Goal: Task Accomplishment & Management: Use online tool/utility

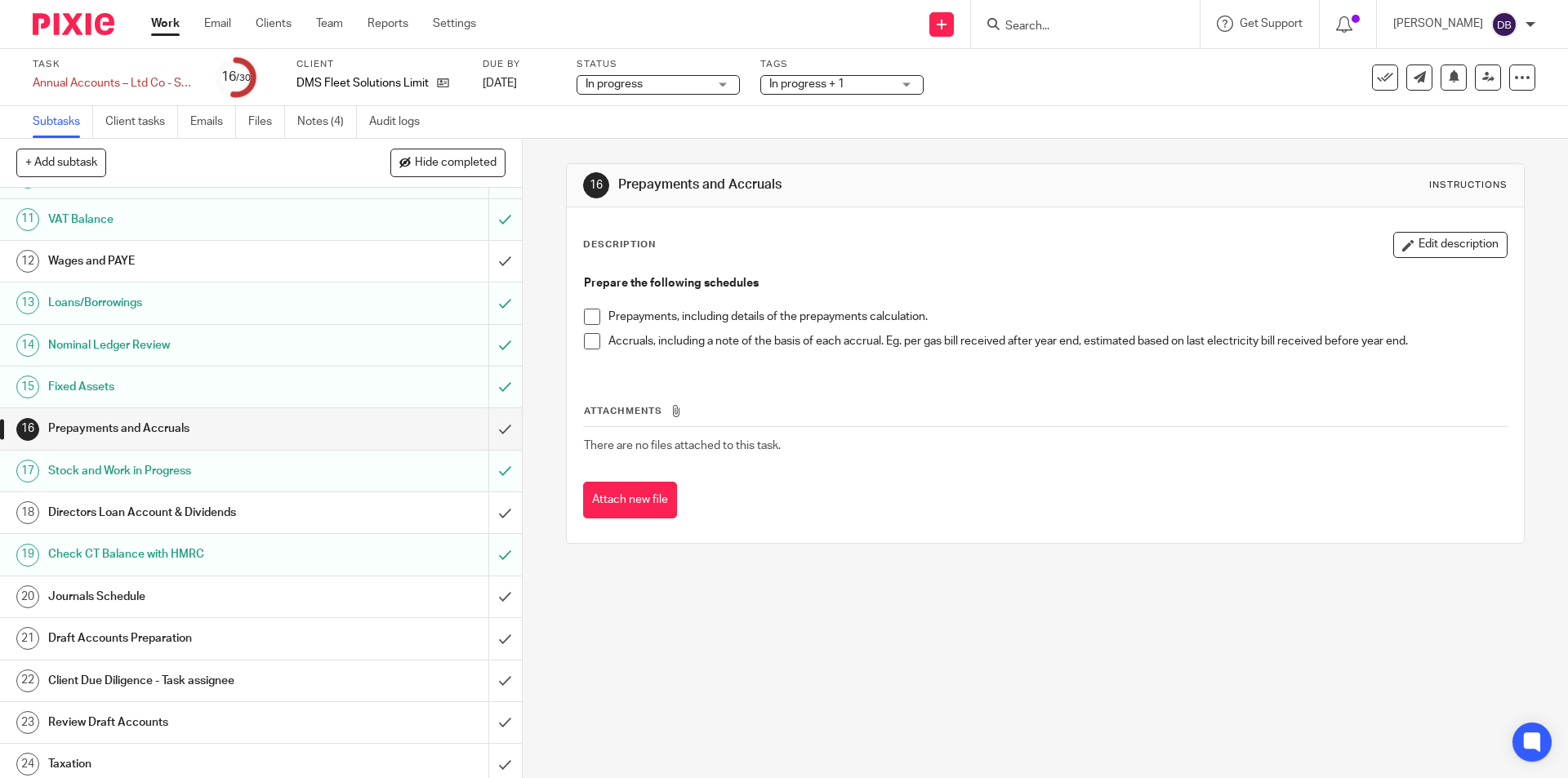
scroll to position [435, 0]
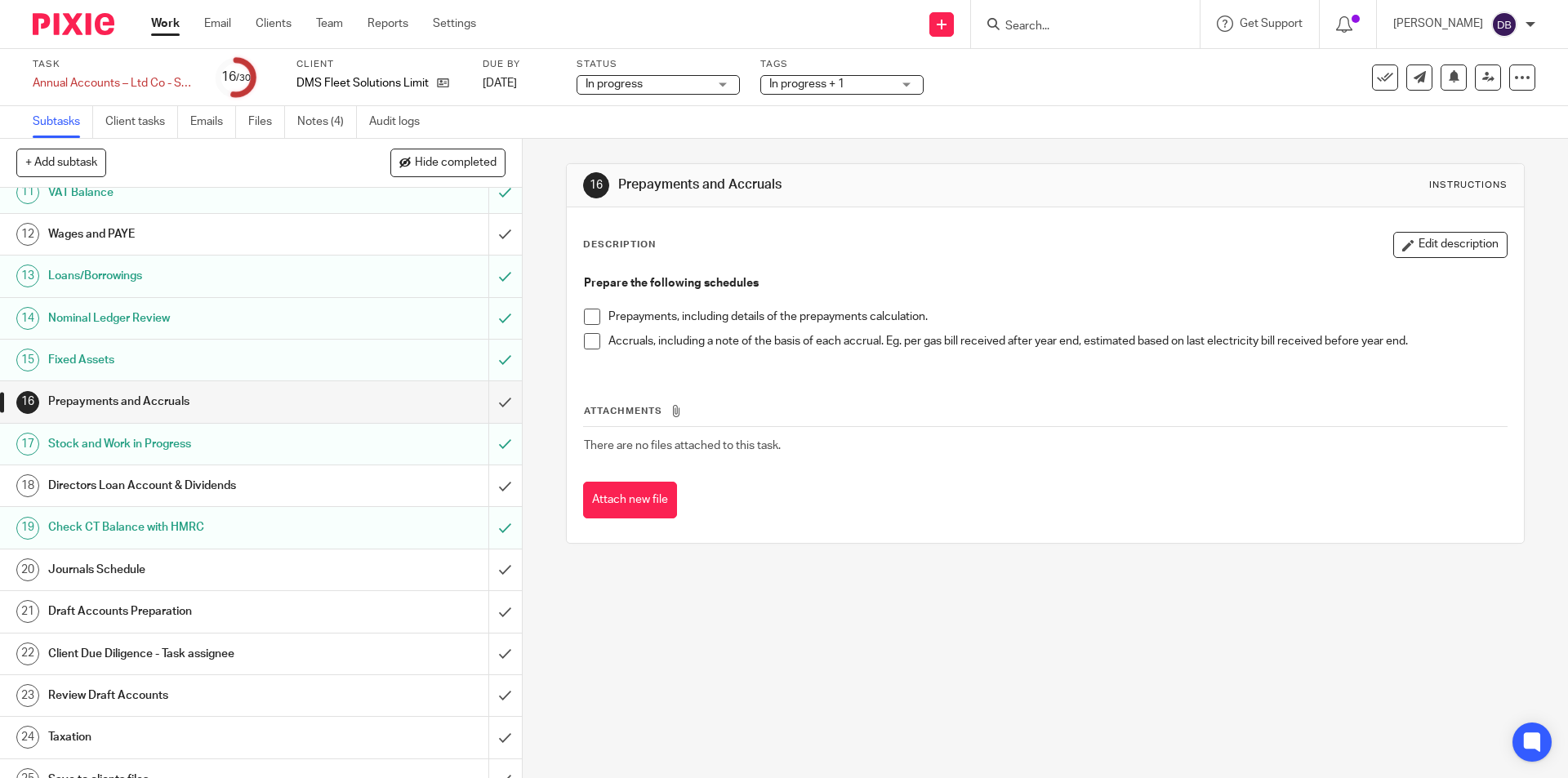
click at [417, 400] on div "Prepayments and Accruals" at bounding box center [260, 401] width 424 height 25
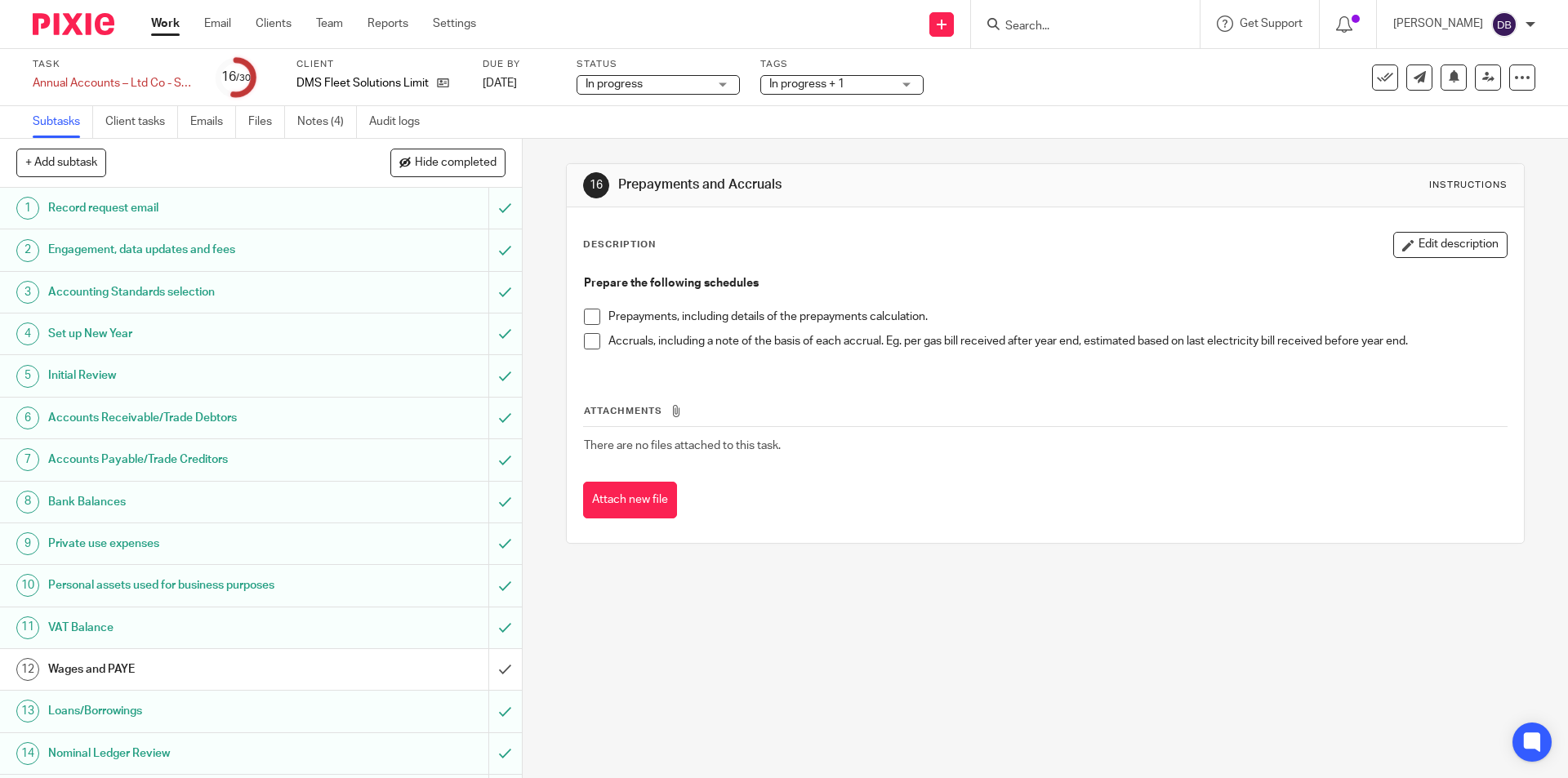
click at [589, 320] on span at bounding box center [592, 317] width 17 height 17
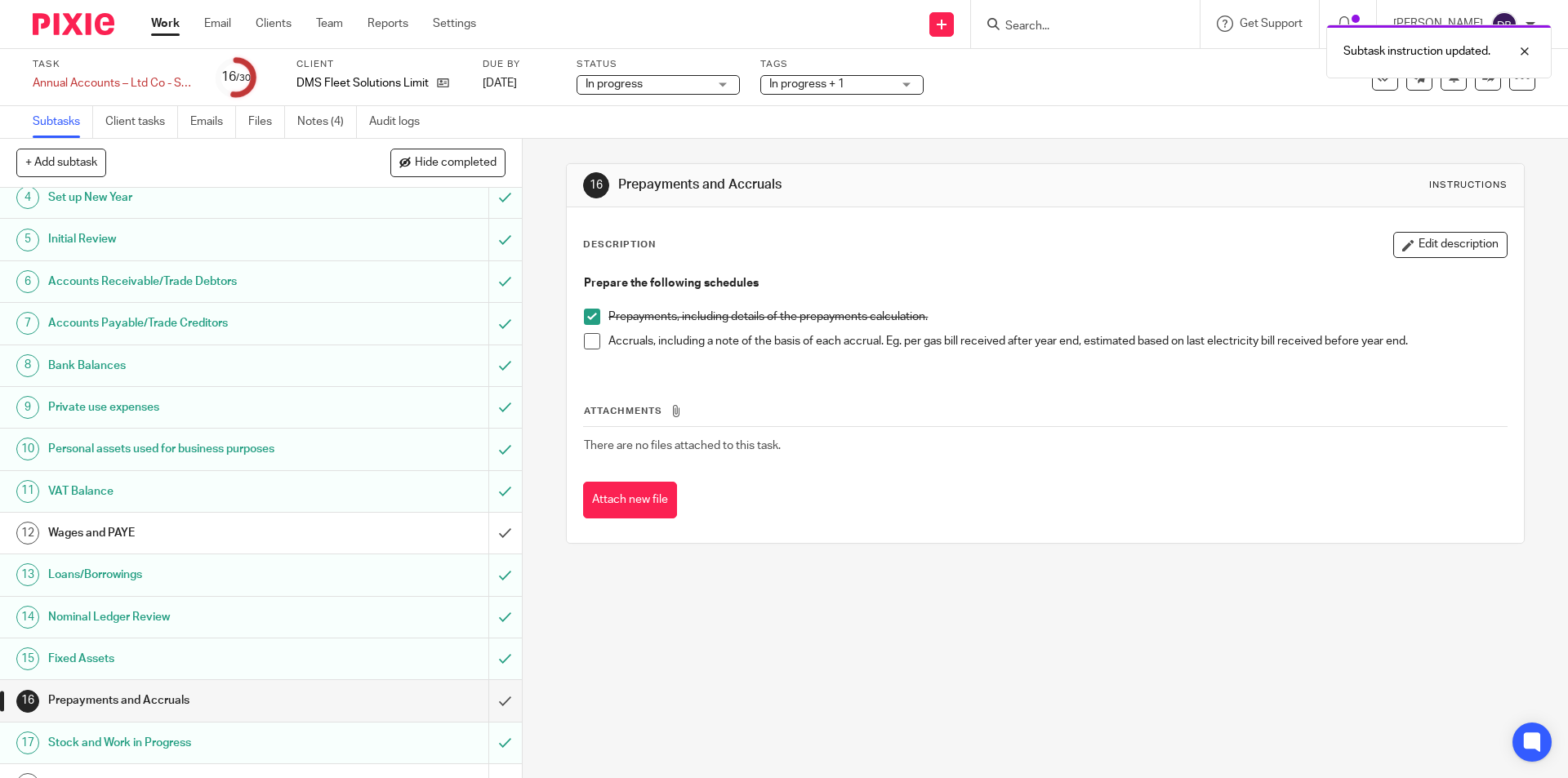
scroll to position [191, 0]
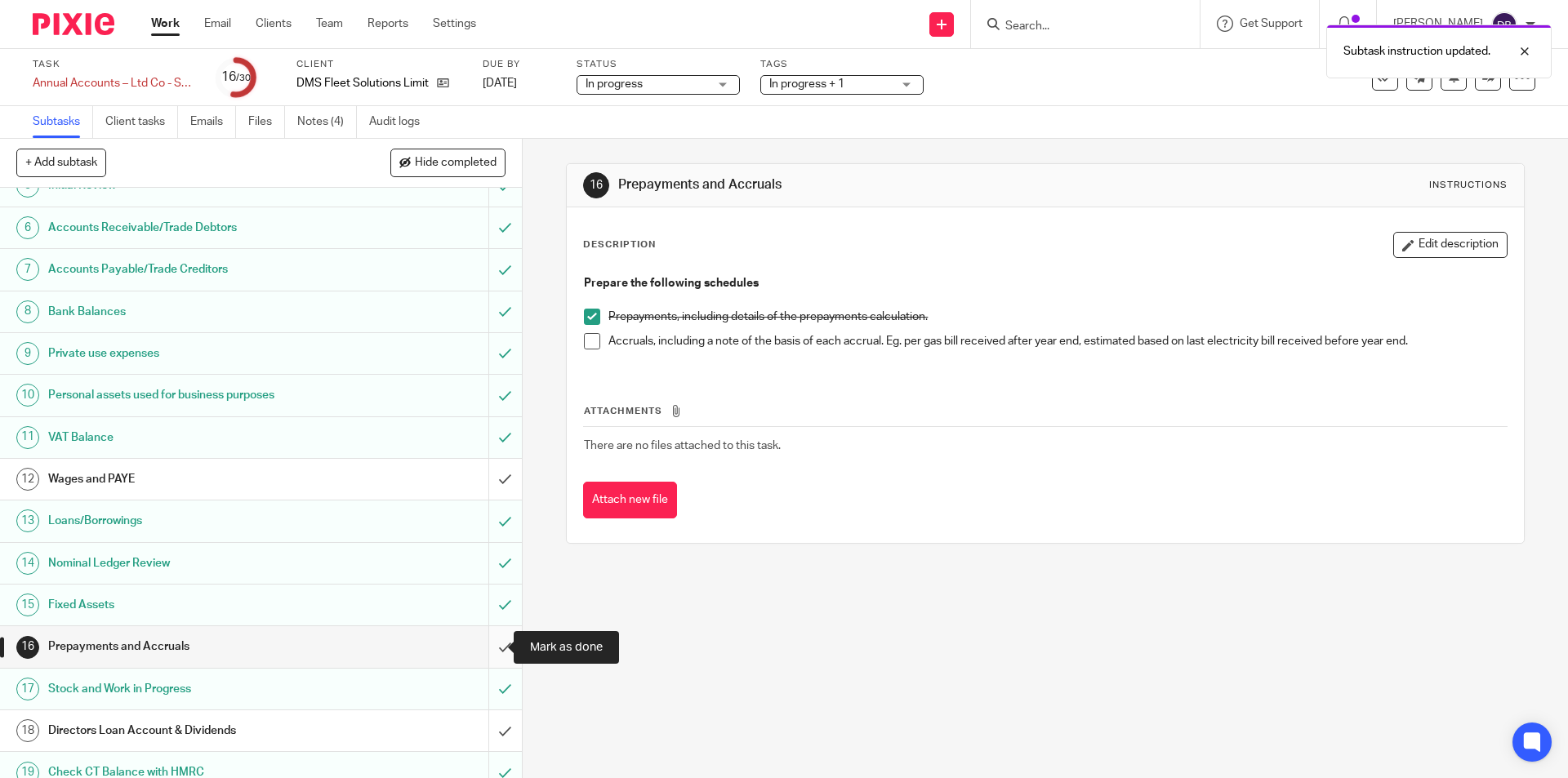
click at [486, 642] on input "submit" at bounding box center [260, 647] width 521 height 41
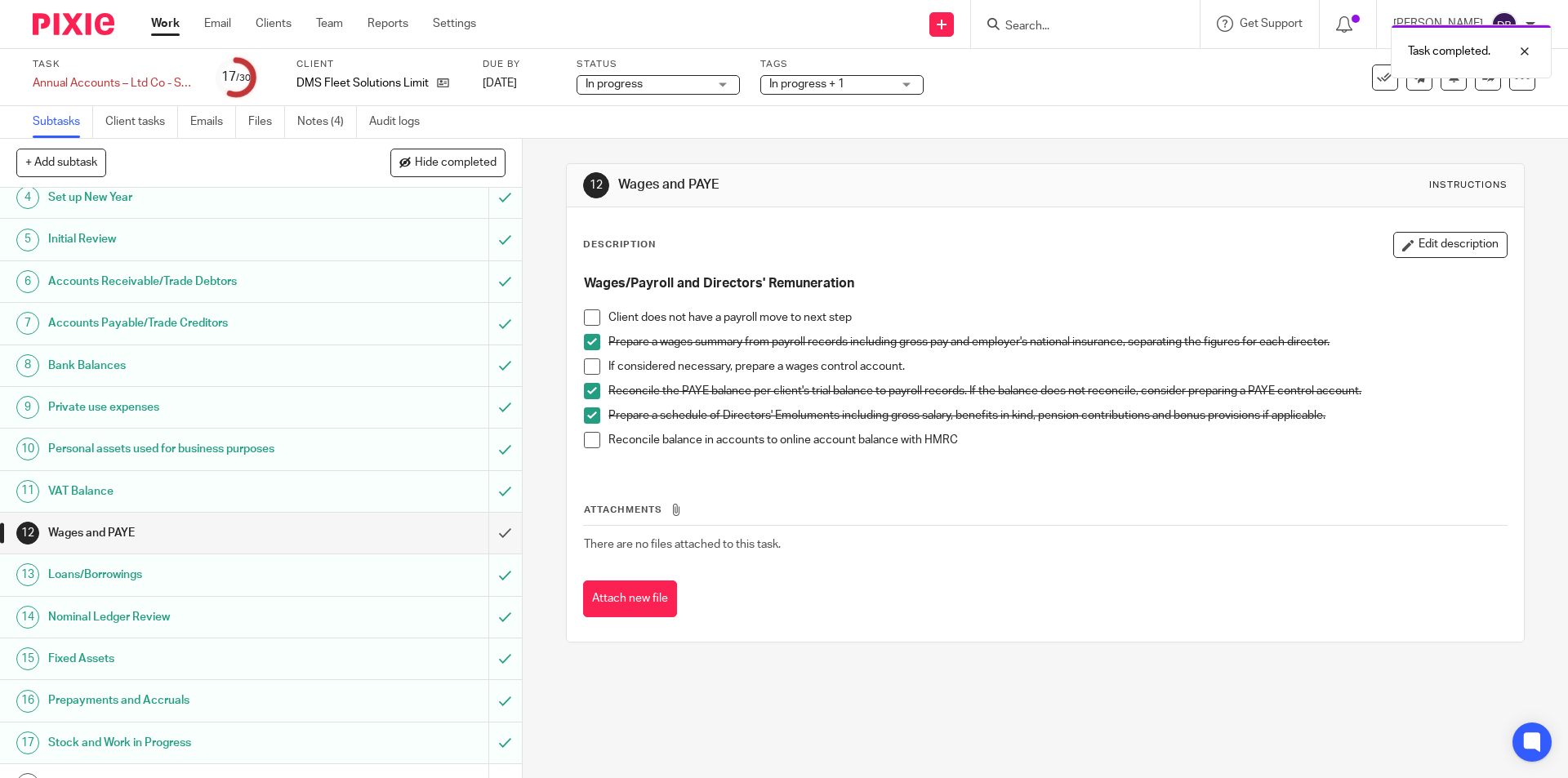
scroll to position [300, 0]
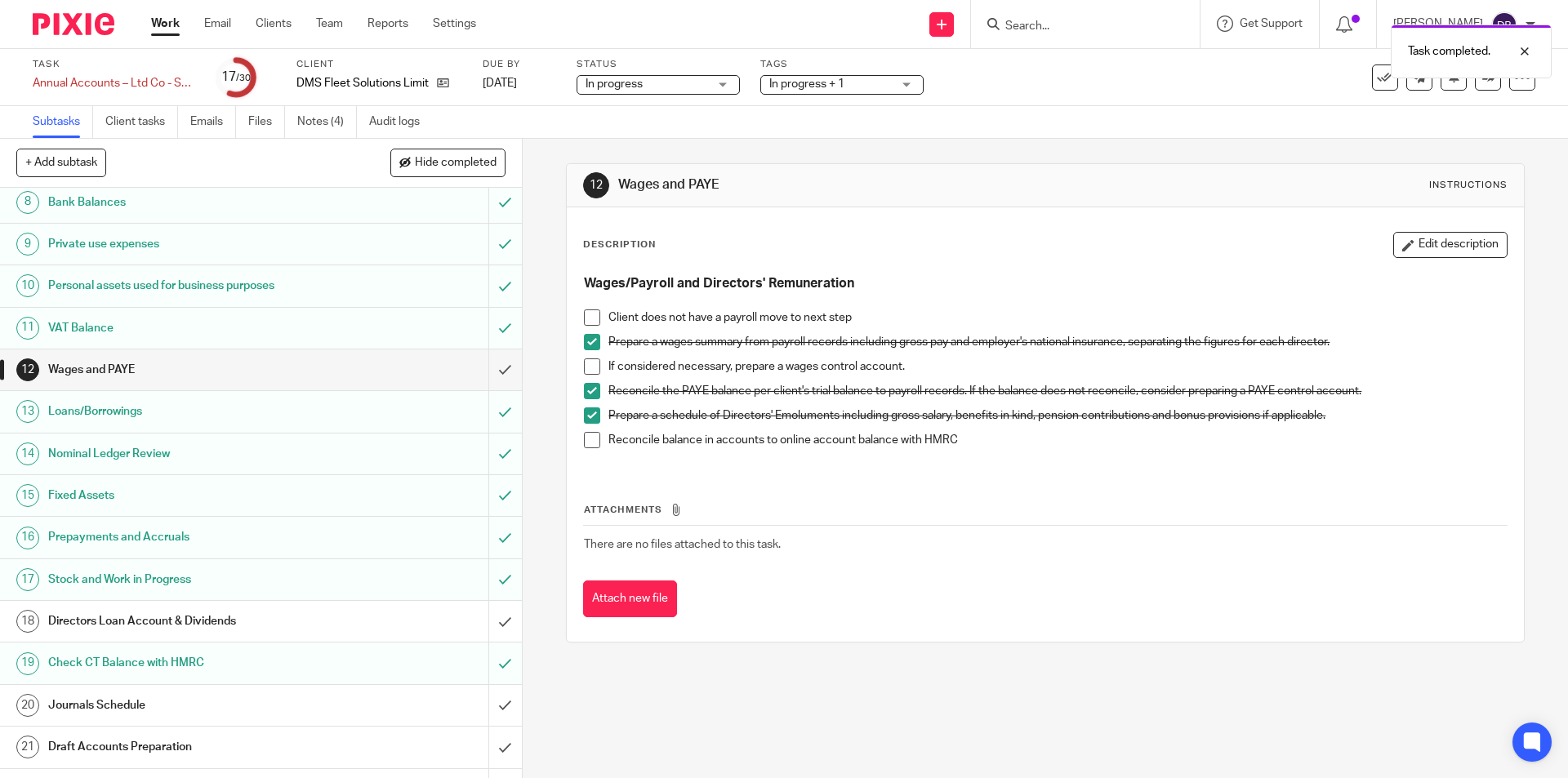
click at [416, 617] on div "Directors Loan Account & Dividends" at bounding box center [260, 621] width 424 height 25
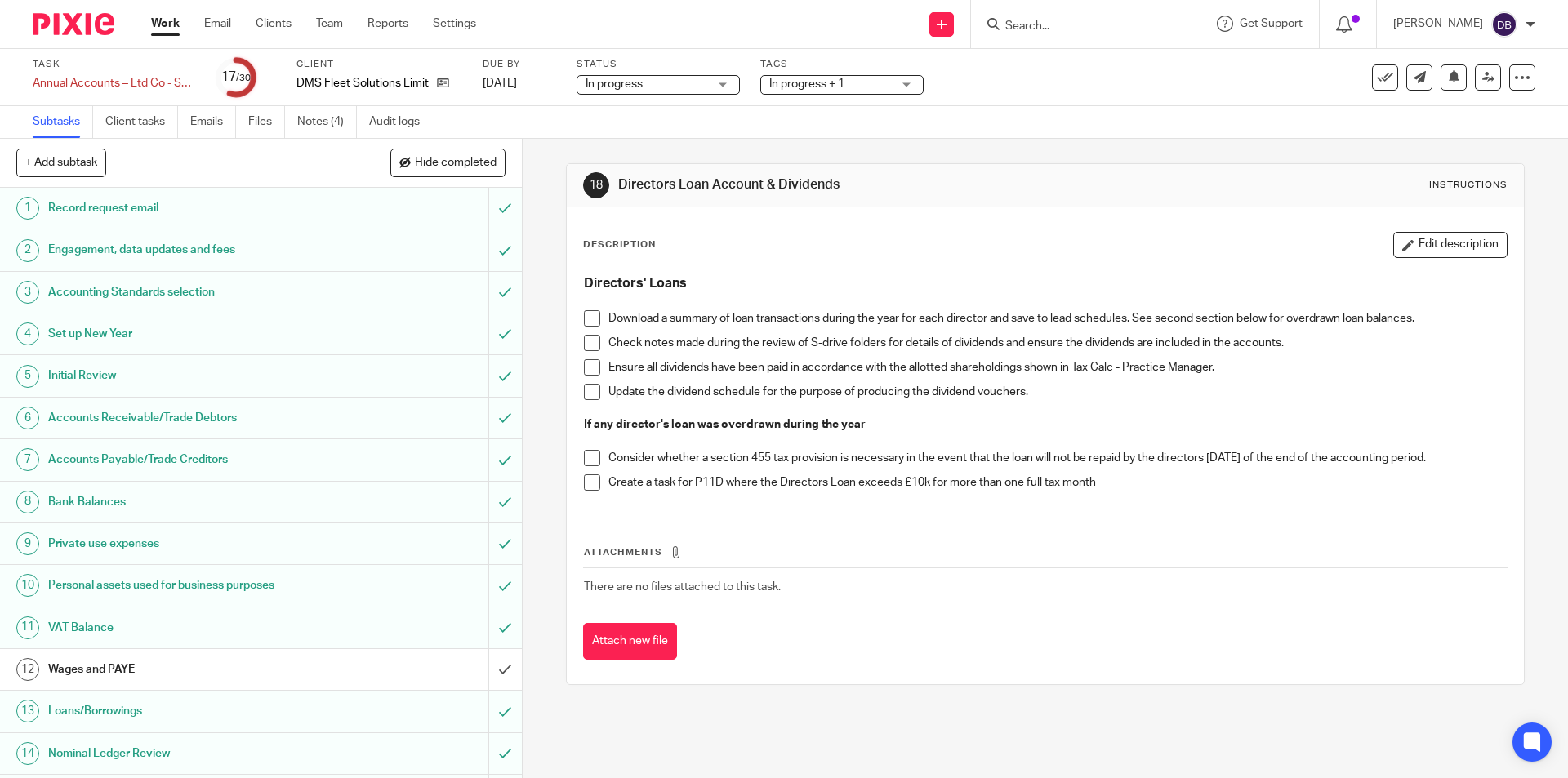
click at [594, 316] on span at bounding box center [592, 318] width 17 height 17
click at [593, 343] on span at bounding box center [592, 342] width 17 height 17
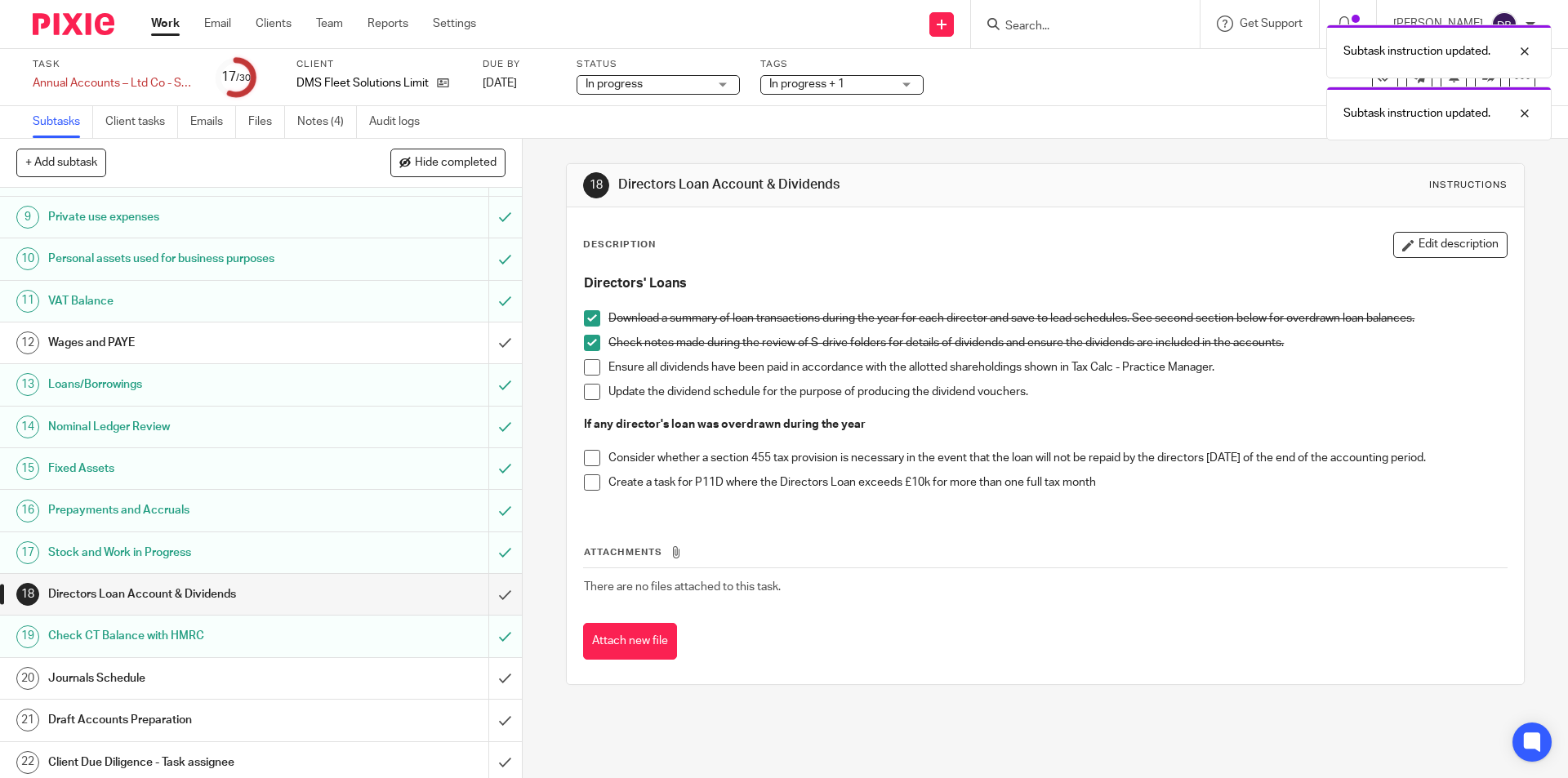
scroll to position [463, 0]
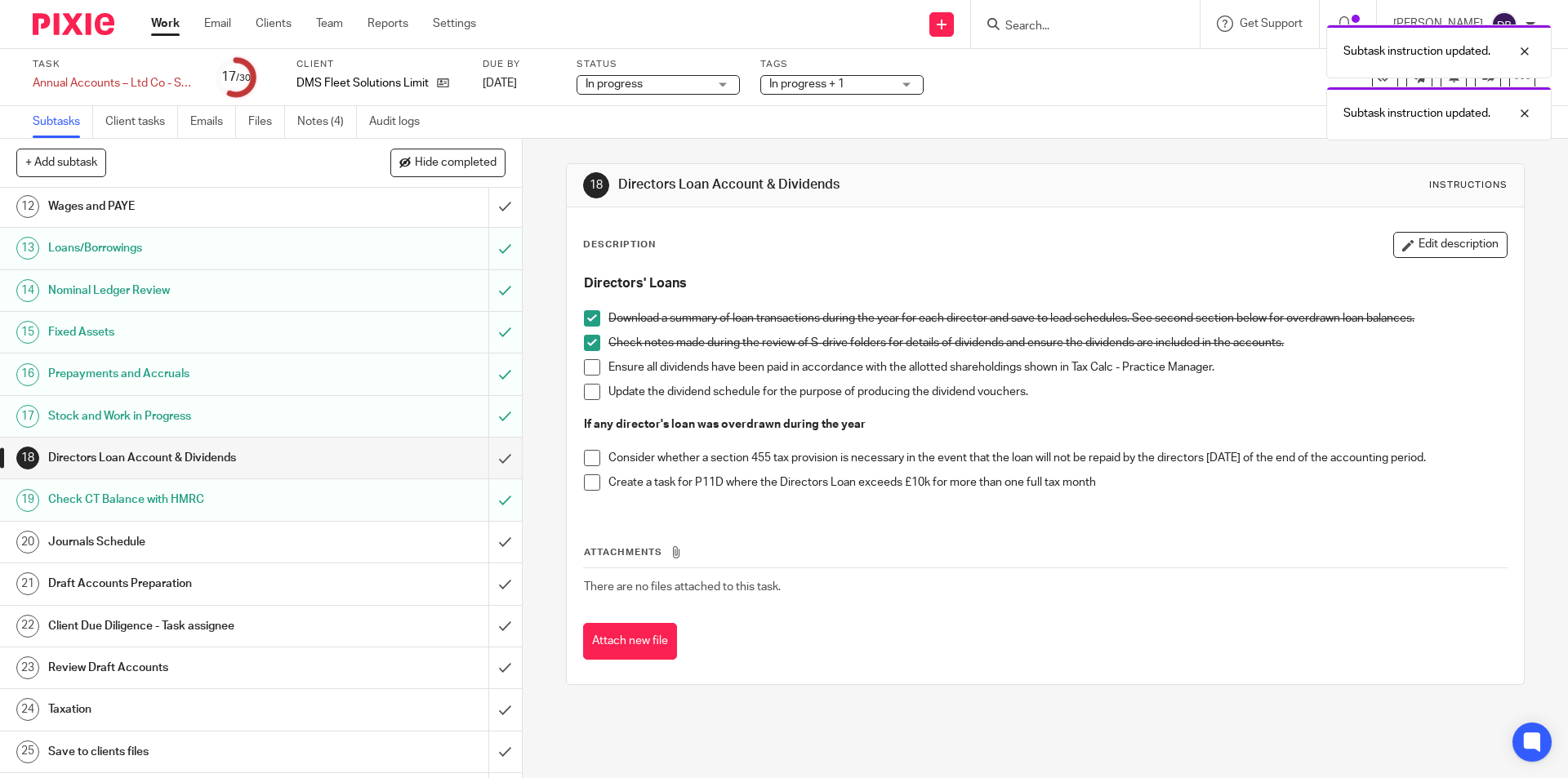
click at [325, 539] on div "Journals Schedule" at bounding box center [260, 542] width 424 height 25
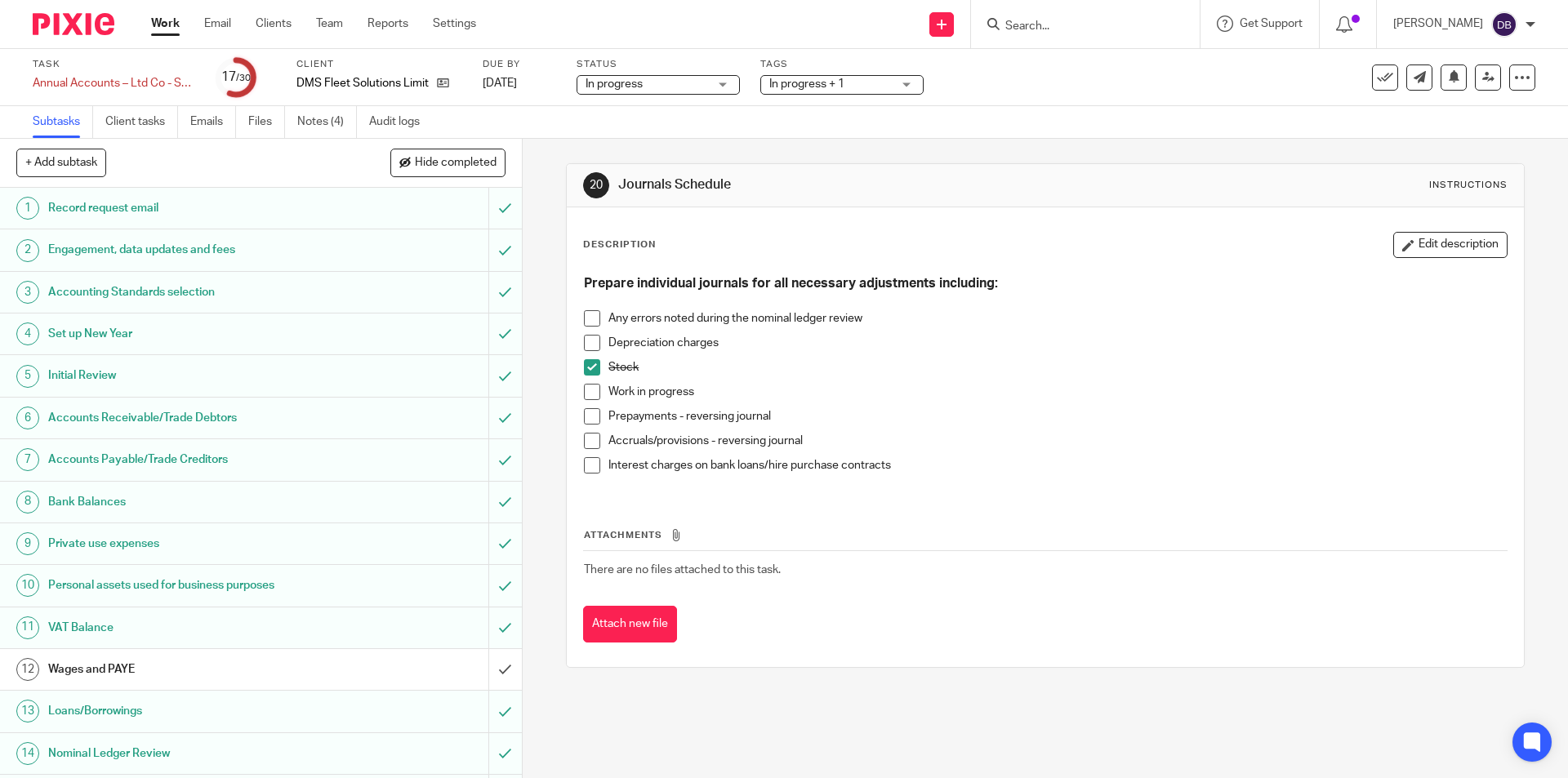
click at [584, 417] on span at bounding box center [592, 416] width 17 height 17
click at [584, 342] on span at bounding box center [592, 342] width 17 height 17
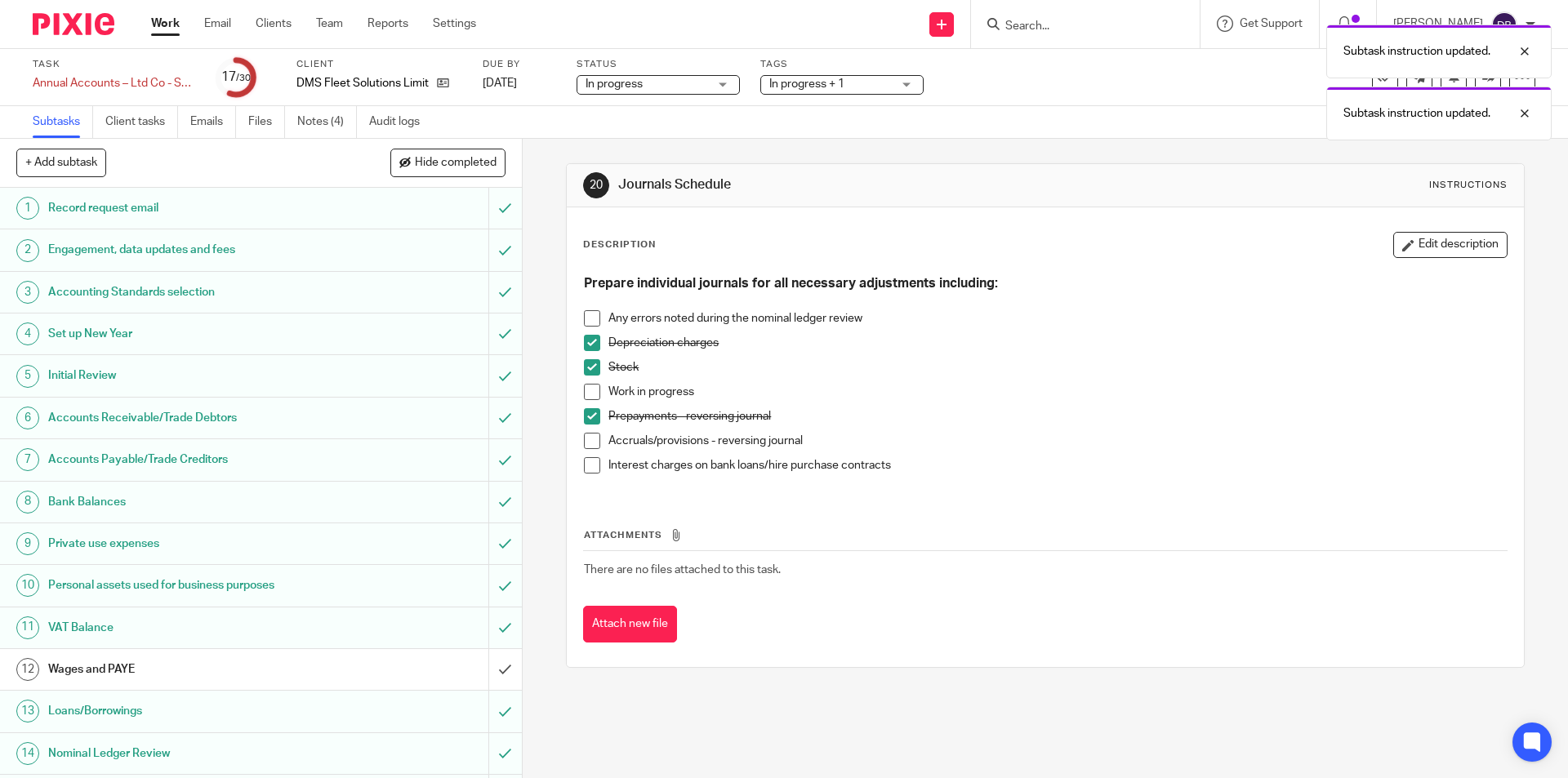
click at [594, 312] on span at bounding box center [592, 318] width 17 height 17
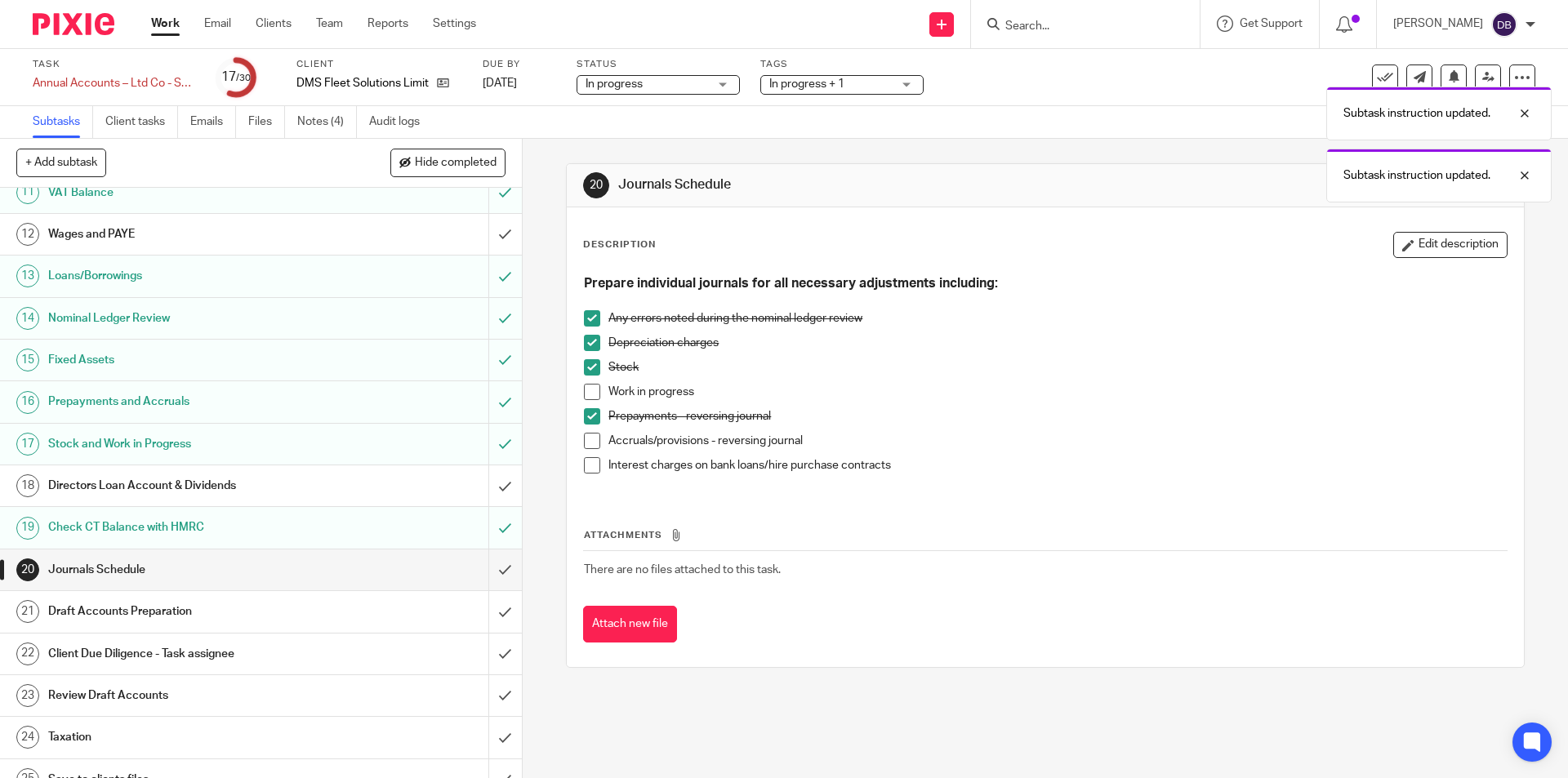
scroll to position [463, 0]
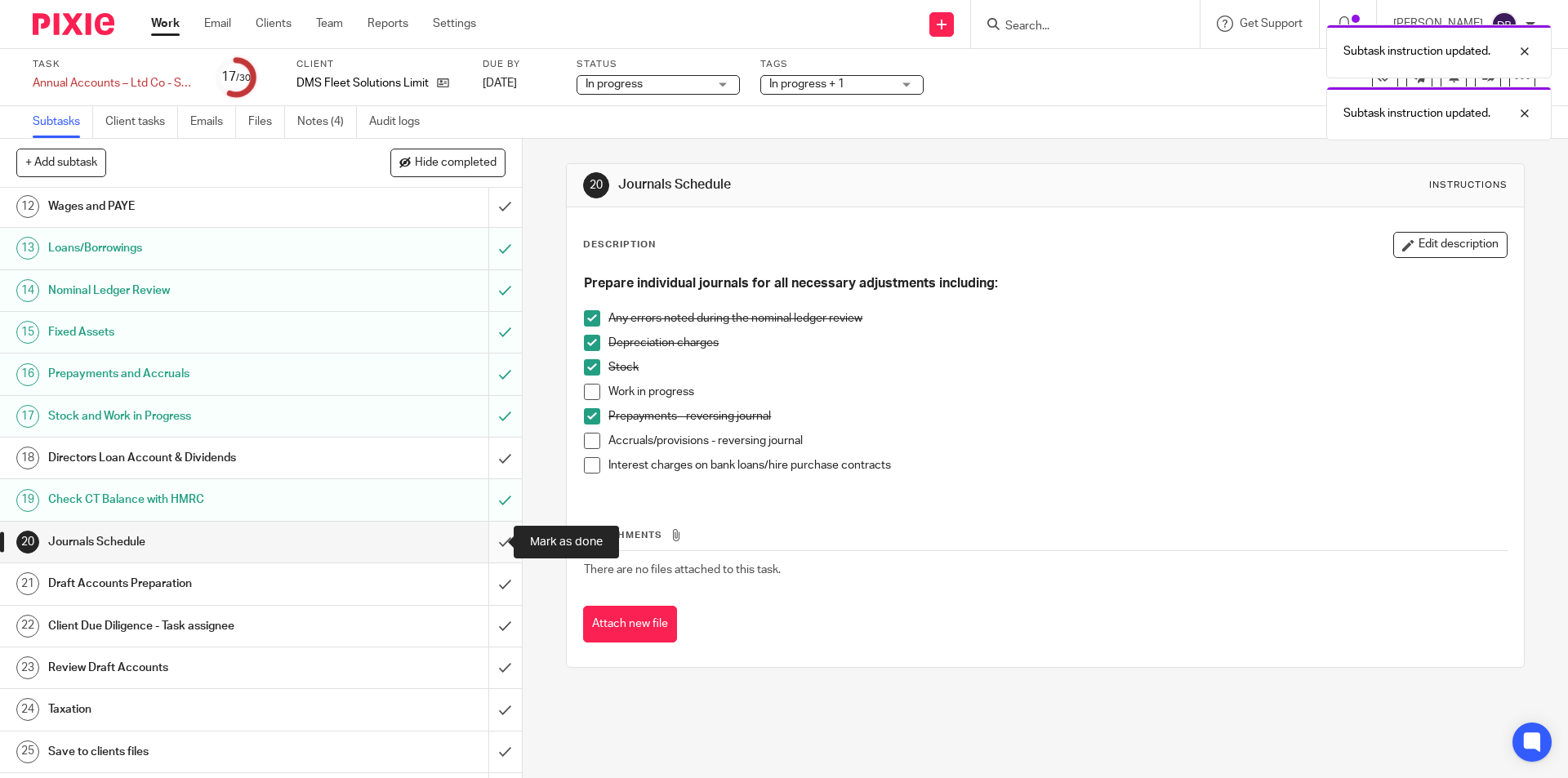
click at [485, 540] on input "submit" at bounding box center [260, 542] width 521 height 41
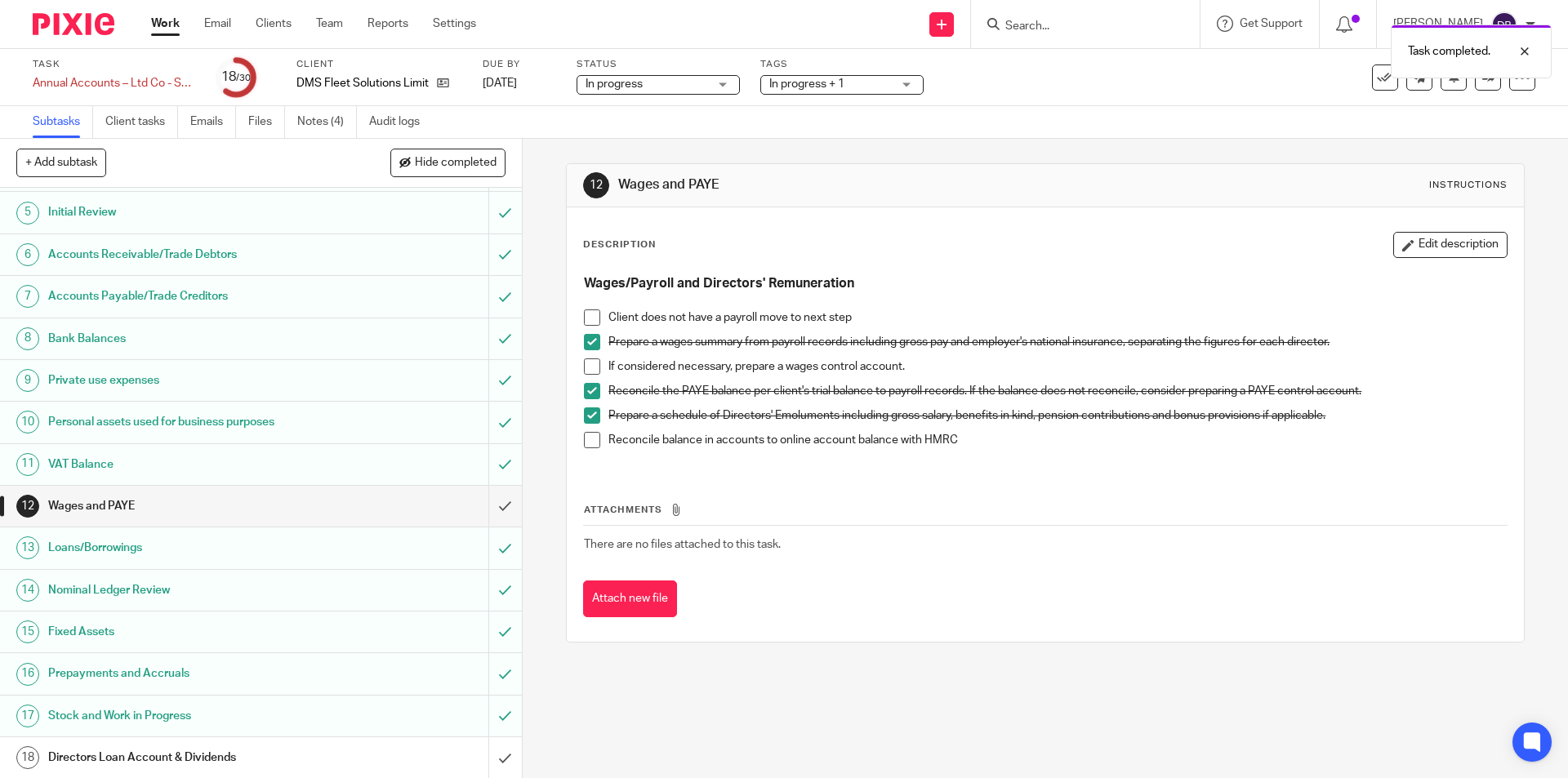
scroll to position [354, 0]
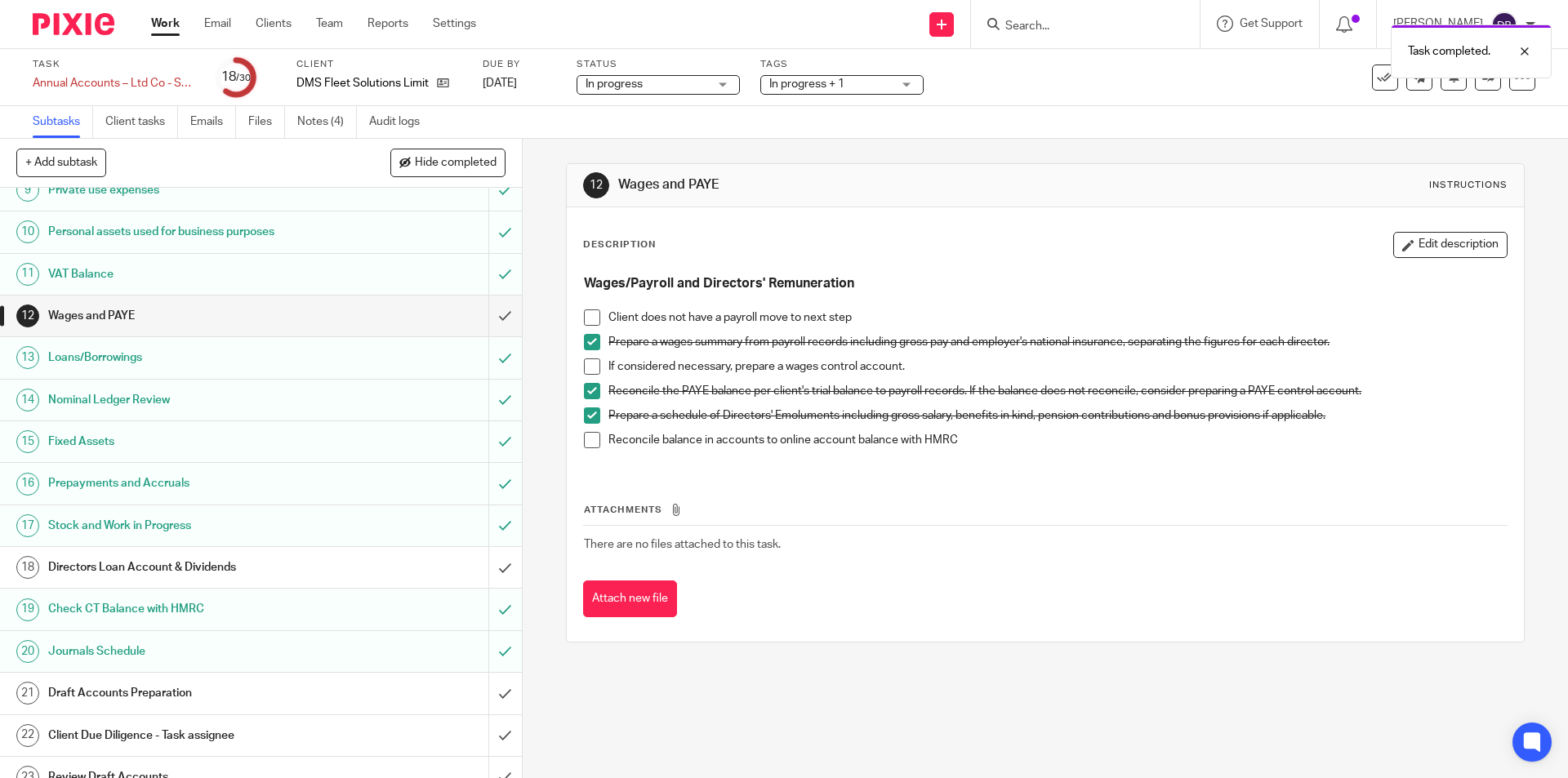
click at [279, 681] on h1 "Draft Accounts Preparation" at bounding box center [190, 693] width 282 height 25
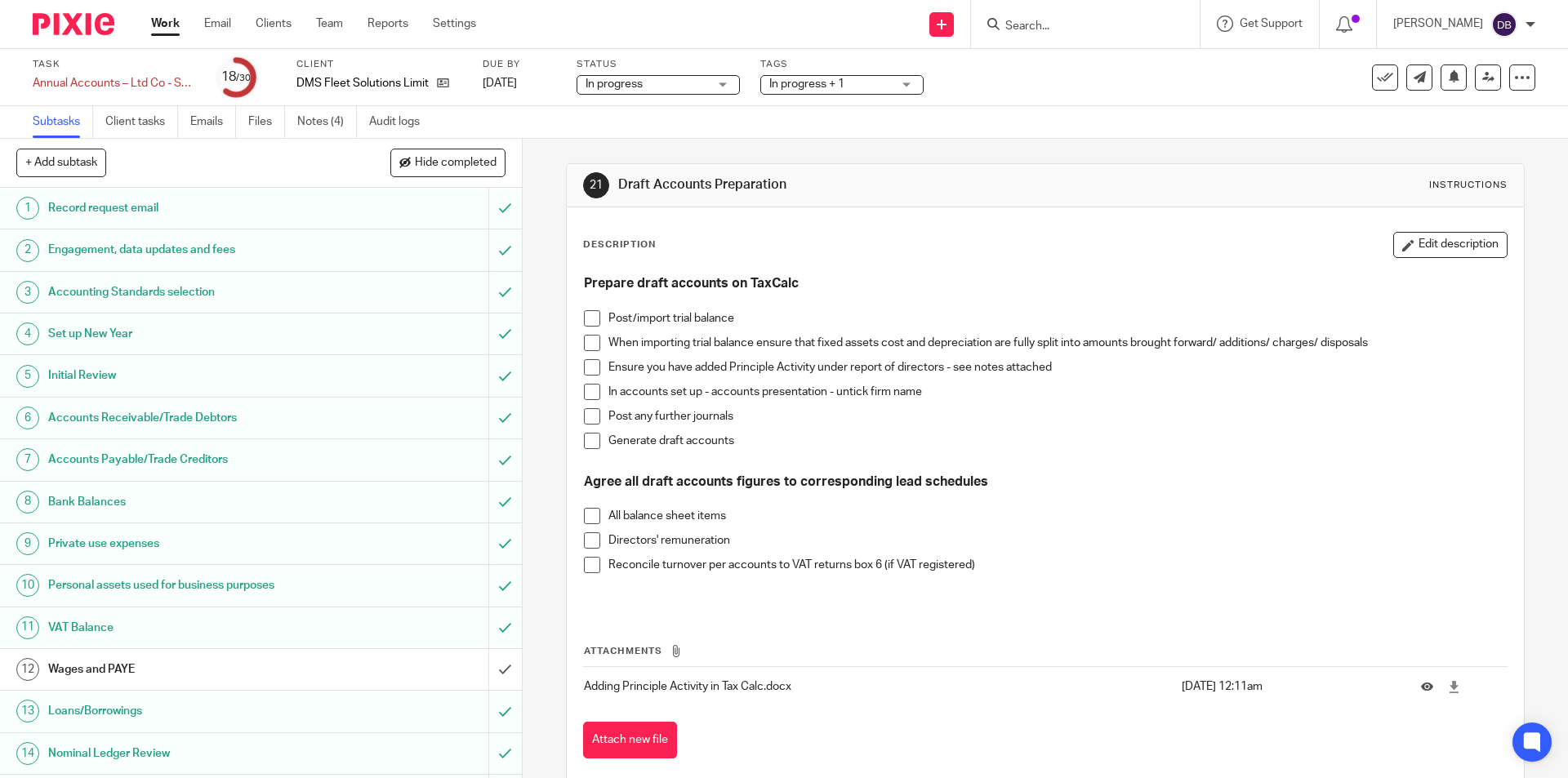
click at [589, 311] on span at bounding box center [592, 318] width 17 height 17
click at [584, 370] on span at bounding box center [592, 367] width 17 height 17
click at [584, 393] on span at bounding box center [592, 392] width 17 height 17
click at [586, 442] on span at bounding box center [592, 440] width 17 height 17
